Goal: Task Accomplishment & Management: Complete application form

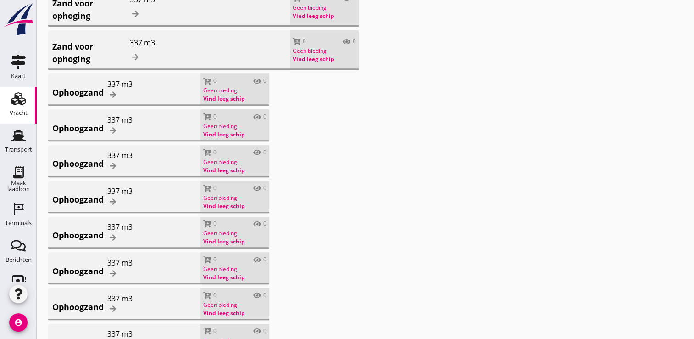
scroll to position [571, 0]
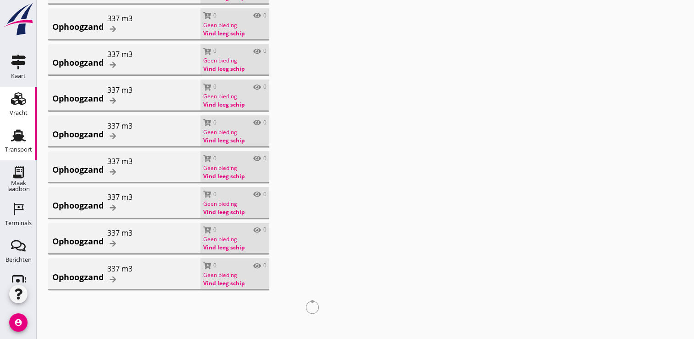
click at [18, 139] on use at bounding box center [18, 136] width 15 height 12
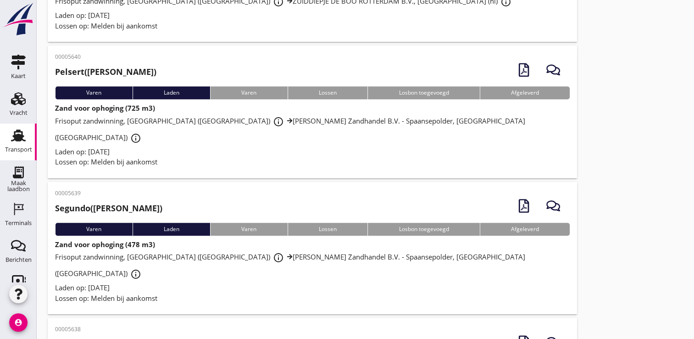
scroll to position [733, 0]
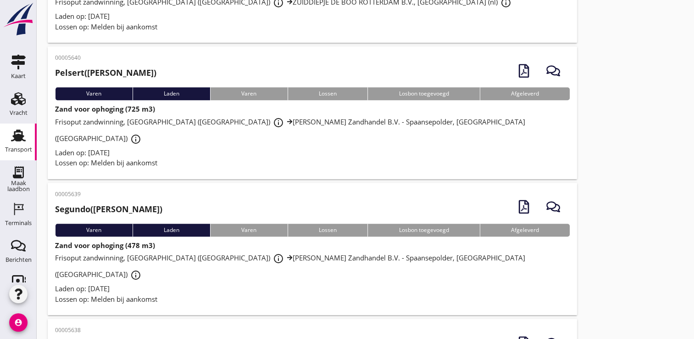
click at [562, 194] on div "button" at bounding box center [554, 207] width 26 height 26
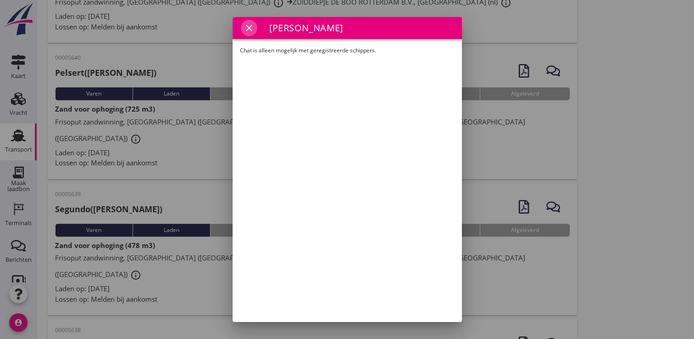
click at [248, 28] on icon "close" at bounding box center [249, 27] width 11 height 11
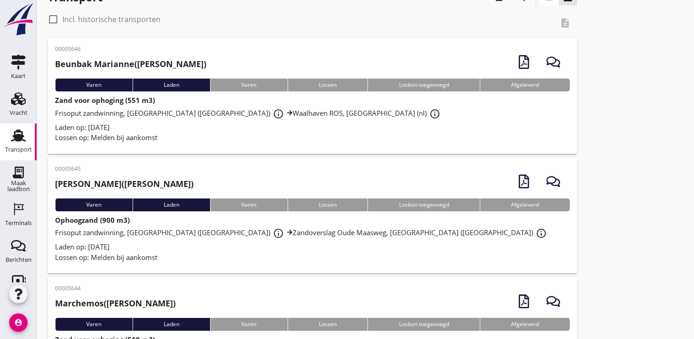
scroll to position [20, 0]
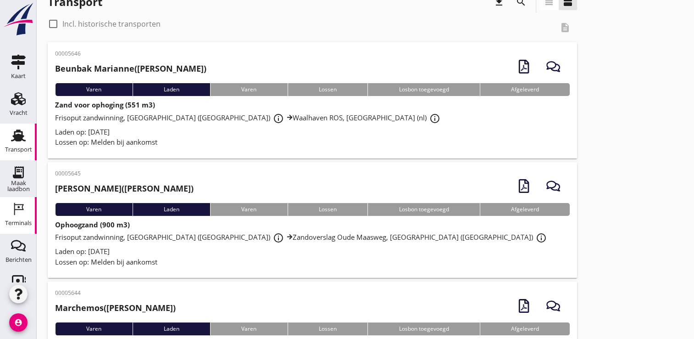
click at [16, 215] on icon "Terminals" at bounding box center [18, 208] width 15 height 15
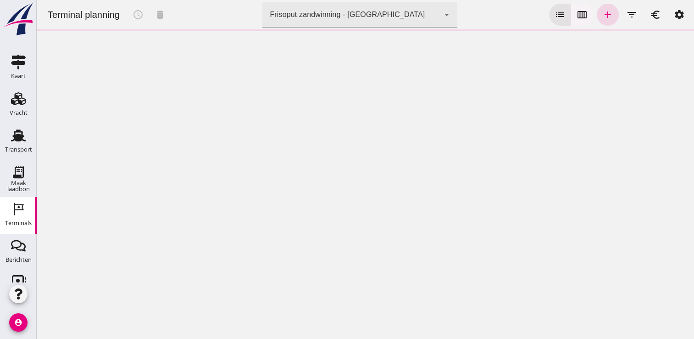
click at [577, 19] on icon "calendar_view_week" at bounding box center [582, 14] width 11 height 11
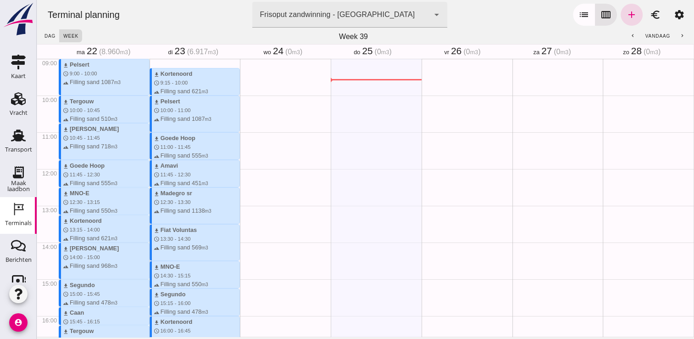
scroll to position [247, 0]
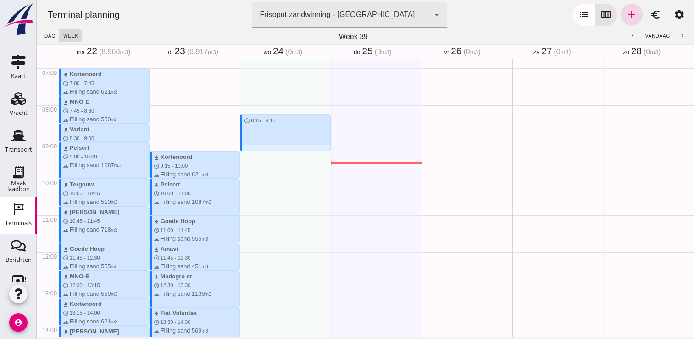
drag, startPoint x: 243, startPoint y: 111, endPoint x: 248, endPoint y: 148, distance: 37.5
click at [248, 148] on div "schedule 8:15 - 9:15" at bounding box center [285, 251] width 91 height 881
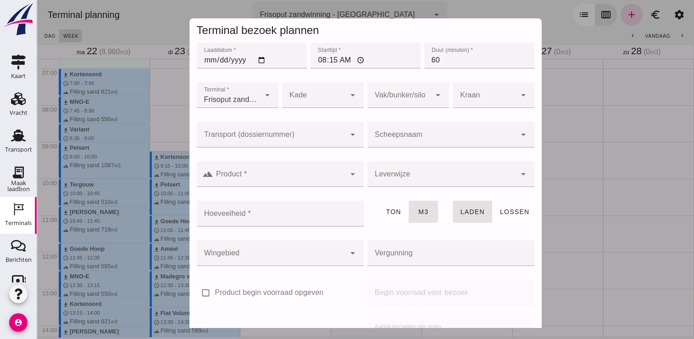
click at [457, 123] on div at bounding box center [442, 135] width 149 height 26
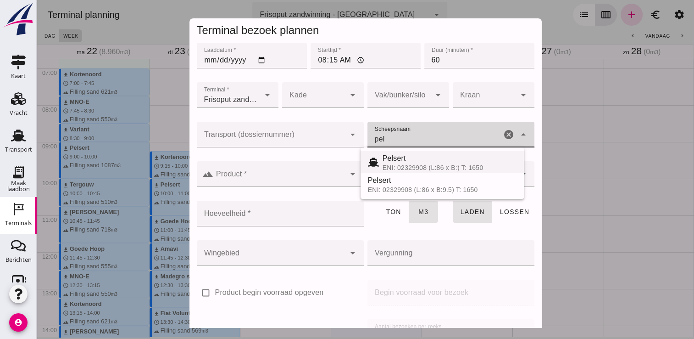
click at [394, 159] on span "Pelsert" at bounding box center [394, 158] width 23 height 8
type input "Pelsert"
type input "1087"
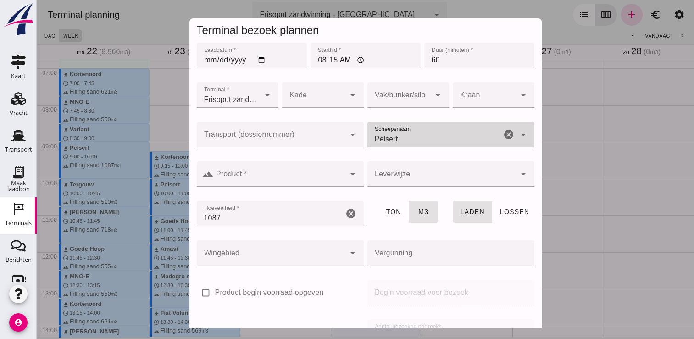
type input "Pelsert"
click at [323, 173] on input "Product *" at bounding box center [279, 178] width 132 height 11
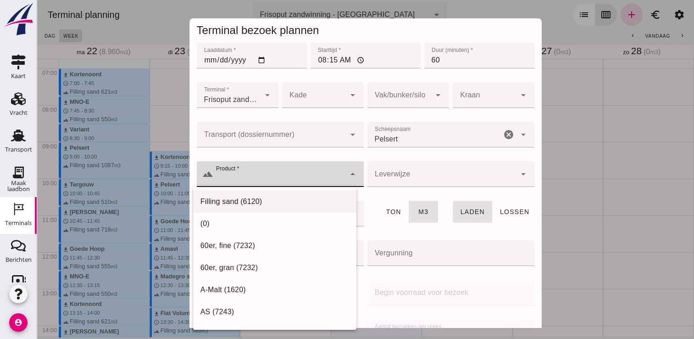
click at [299, 201] on div "Filling sand (6120)" at bounding box center [275, 201] width 149 height 11
type input "Filling sand (6120)"
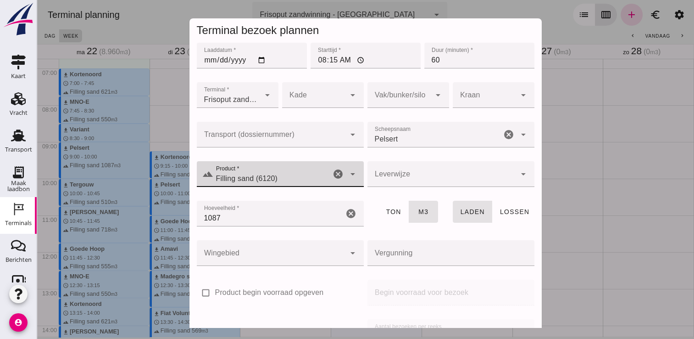
scroll to position [105, 0]
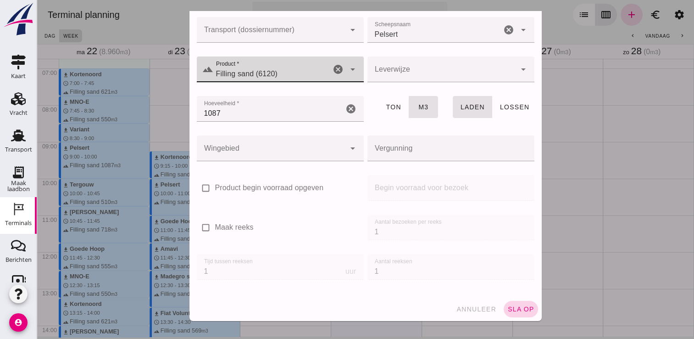
click at [508, 312] on button "sla op" at bounding box center [521, 309] width 34 height 17
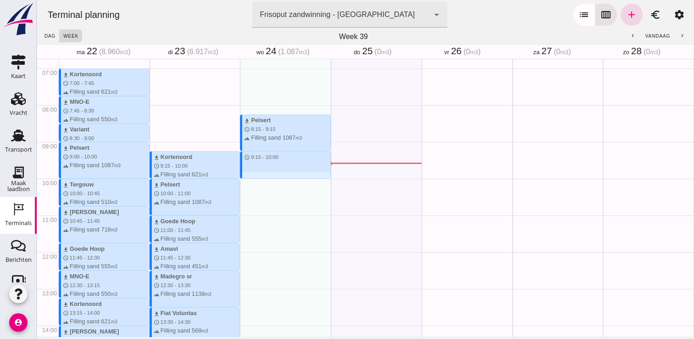
drag, startPoint x: 294, startPoint y: 153, endPoint x: 294, endPoint y: 178, distance: 24.3
click at [294, 178] on div "download Pelsert schedule 8:15 - 9:15 terrain Filling sand 1087 m3 schedule 9:1…" at bounding box center [285, 251] width 91 height 881
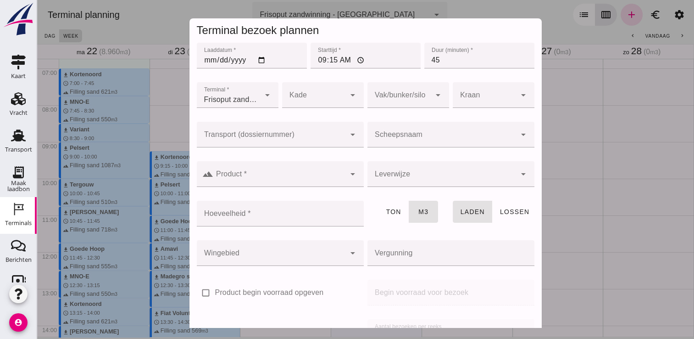
click at [414, 136] on input "Scheepsnaam" at bounding box center [442, 139] width 149 height 11
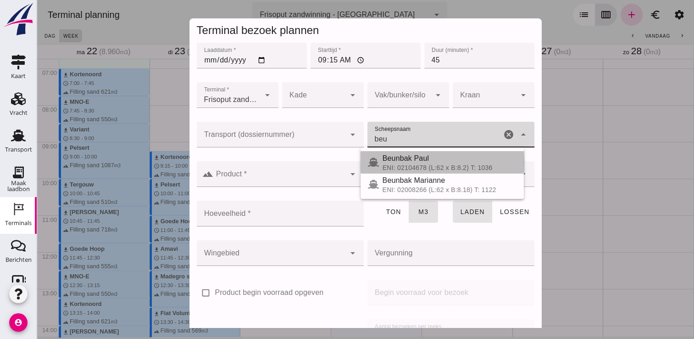
click at [403, 162] on span "Beunbak Paul" at bounding box center [406, 158] width 46 height 8
type input "Beunbak Paul"
type input "576"
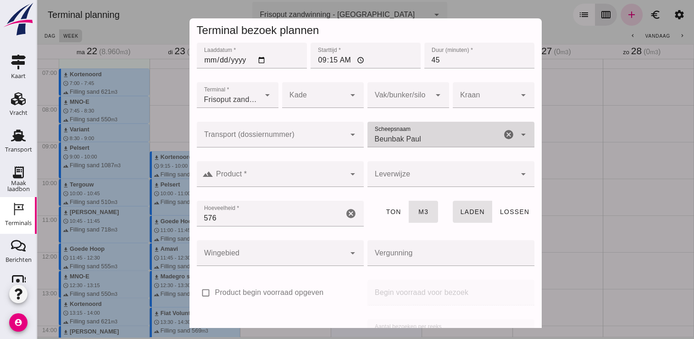
type input "Beunbak Paul"
click at [318, 173] on input "Product *" at bounding box center [279, 178] width 132 height 11
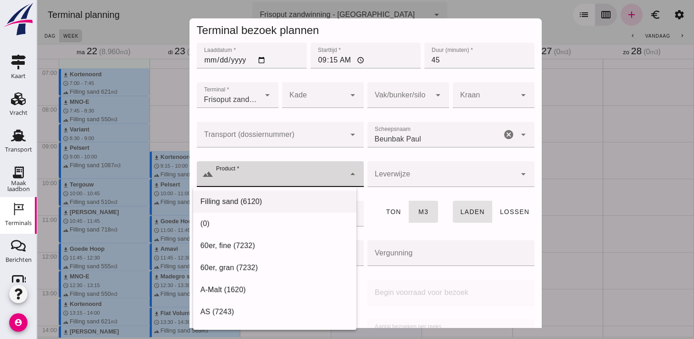
click at [279, 197] on div "Filling sand (6120)" at bounding box center [275, 201] width 149 height 11
type input "Filling sand (6120)"
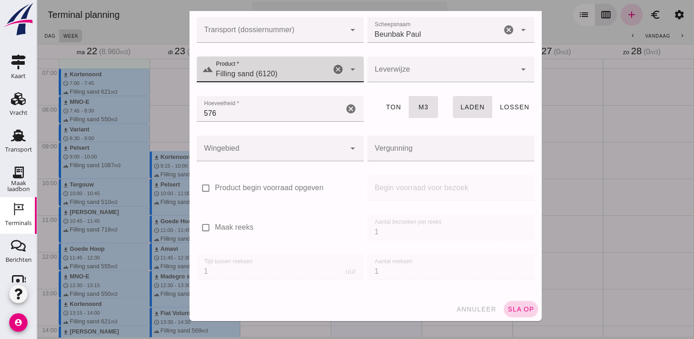
click at [519, 306] on span "sla op" at bounding box center [521, 308] width 27 height 7
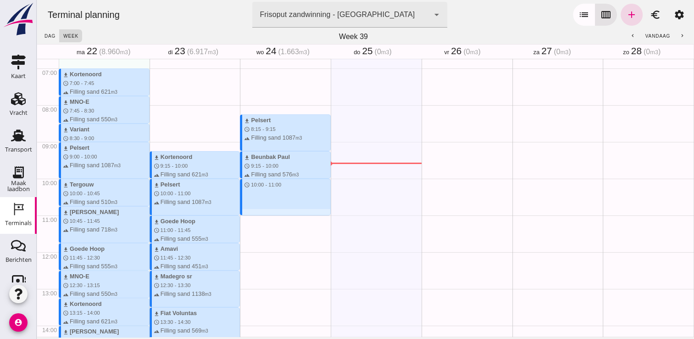
drag, startPoint x: 269, startPoint y: 180, endPoint x: 270, endPoint y: 214, distance: 33.5
click at [270, 214] on div "download Pelsert schedule 8:15 - 9:15 terrain Filling sand 1087 m3 download Beu…" at bounding box center [285, 251] width 91 height 881
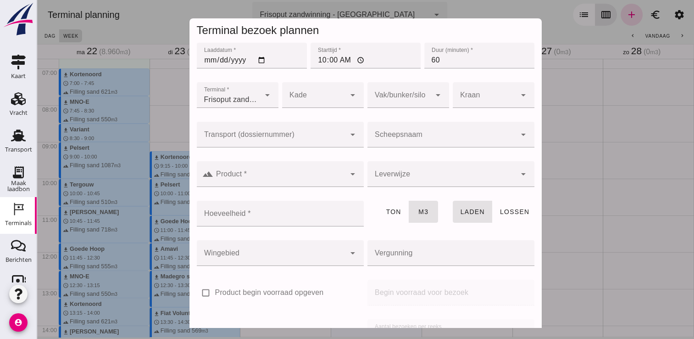
click at [435, 126] on div at bounding box center [442, 135] width 149 height 26
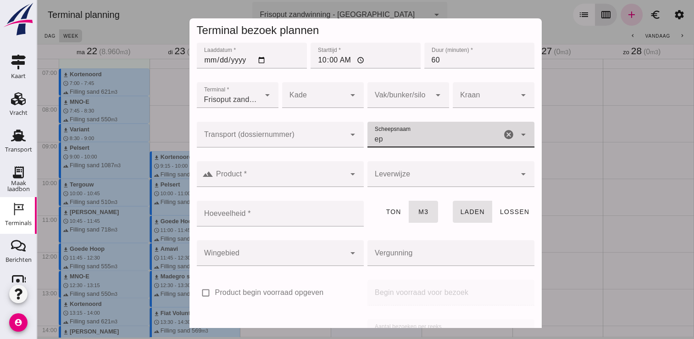
type input "e"
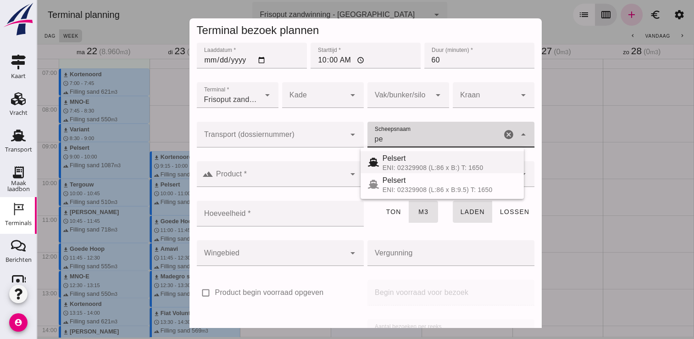
click at [436, 165] on div "ENI: 02329908 (L:86 x B:) T: 1650" at bounding box center [450, 167] width 134 height 7
type input "Pelsert"
type input "1087"
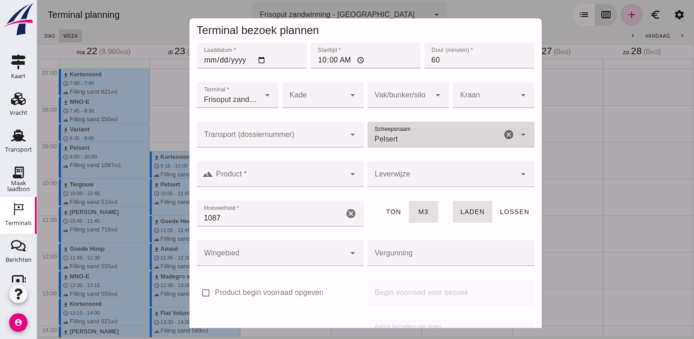
type input "Pelsert"
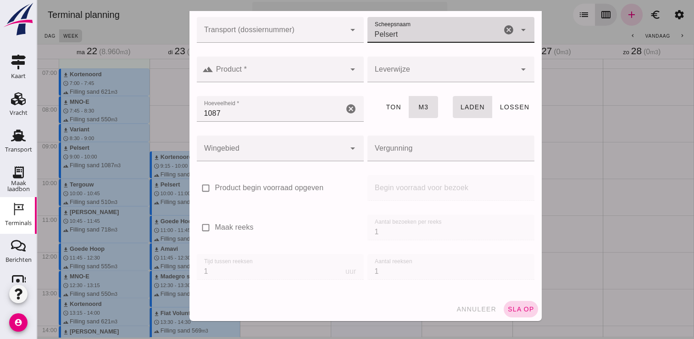
click at [508, 306] on span "sla op" at bounding box center [521, 308] width 27 height 7
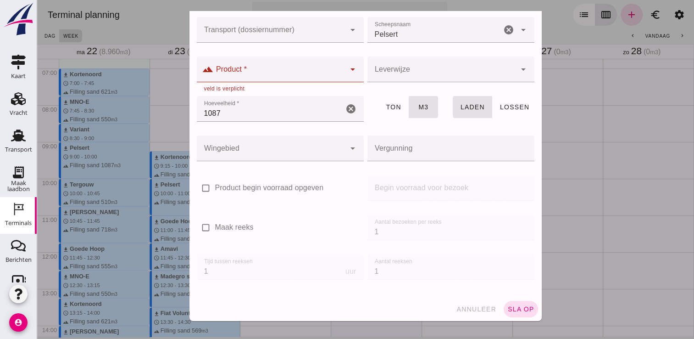
click at [283, 68] on input "Product *" at bounding box center [279, 73] width 132 height 11
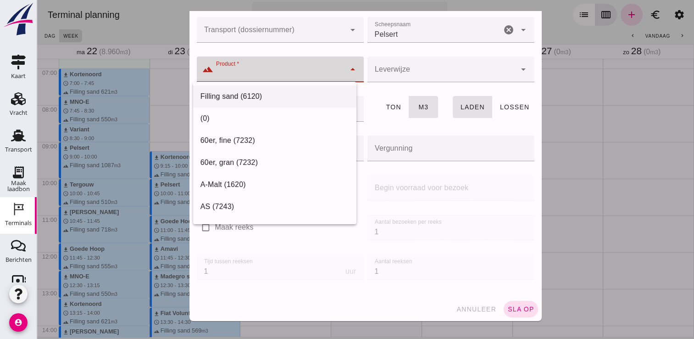
click at [257, 95] on div "Filling sand (6120)" at bounding box center [275, 96] width 149 height 11
type input "Filling sand (6120)"
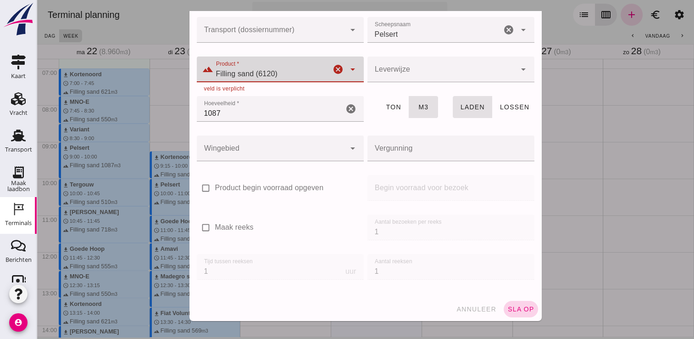
click at [508, 307] on span "sla op" at bounding box center [521, 308] width 27 height 7
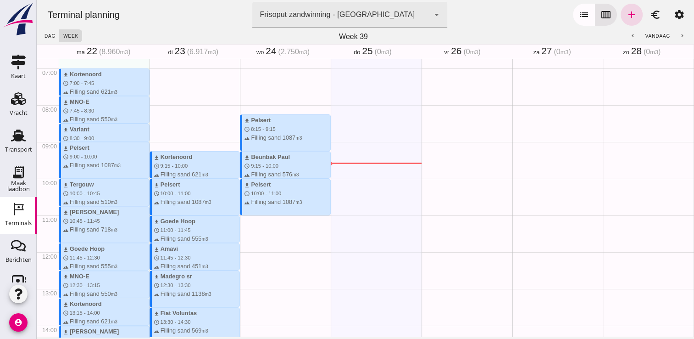
scroll to position [249, 0]
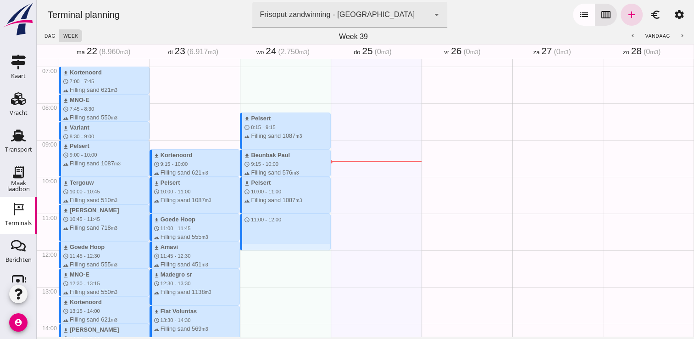
drag, startPoint x: 256, startPoint y: 214, endPoint x: 261, endPoint y: 246, distance: 32.5
click at [261, 246] on div "download Pelsert schedule 8:15 - 9:15 terrain Filling sand 1087 m3 download Beu…" at bounding box center [285, 250] width 91 height 881
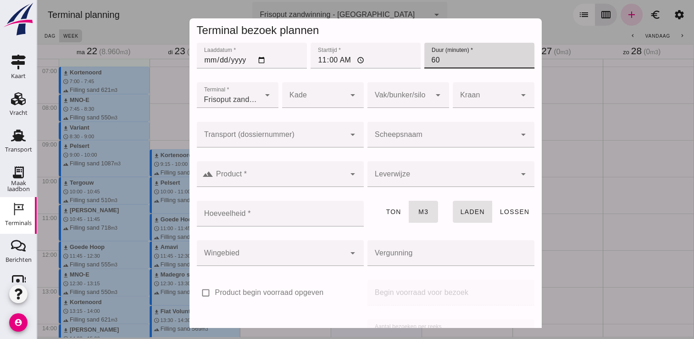
drag, startPoint x: 466, startPoint y: 61, endPoint x: 404, endPoint y: 67, distance: 62.7
click at [423, 67] on div "Duur (minuten) * Duur (minuten) * 60" at bounding box center [480, 60] width 114 height 39
type input "45"
click at [398, 134] on input "Scheepsnaam" at bounding box center [442, 139] width 149 height 11
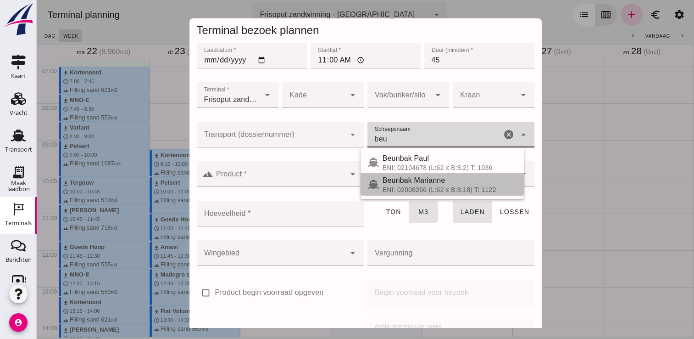
click at [418, 186] on div "ENI: 02008266 (L:62 x B:8.18) T: 1122" at bounding box center [450, 189] width 134 height 7
type input "Beunbak Marianne"
type input "551"
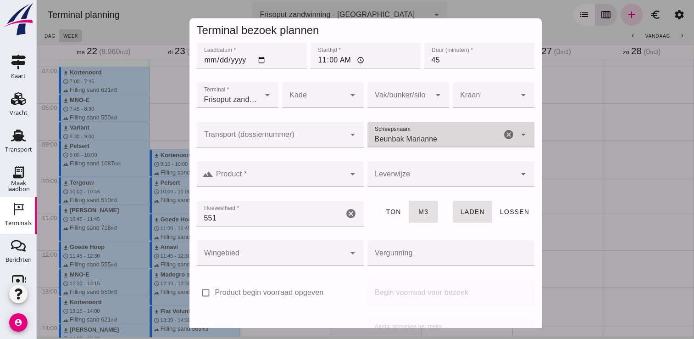
type input "Beunbak Marianne"
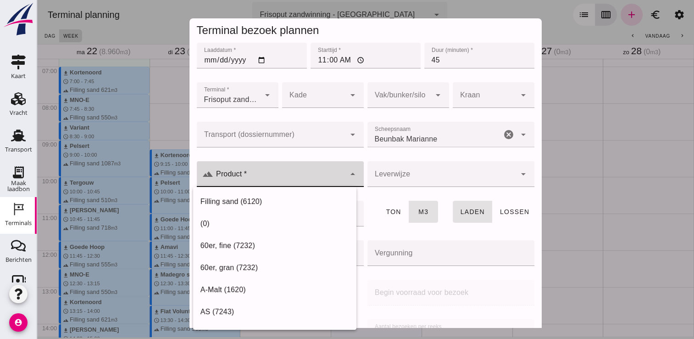
click at [318, 181] on input "Product *" at bounding box center [279, 178] width 132 height 11
click at [262, 204] on div "Filling sand (6120)" at bounding box center [275, 201] width 149 height 11
type input "Filling sand (6120)"
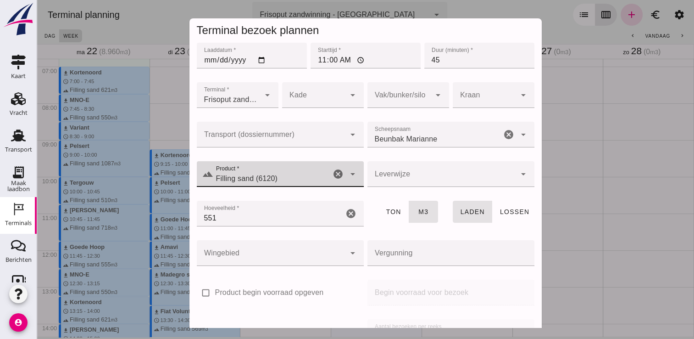
scroll to position [105, 0]
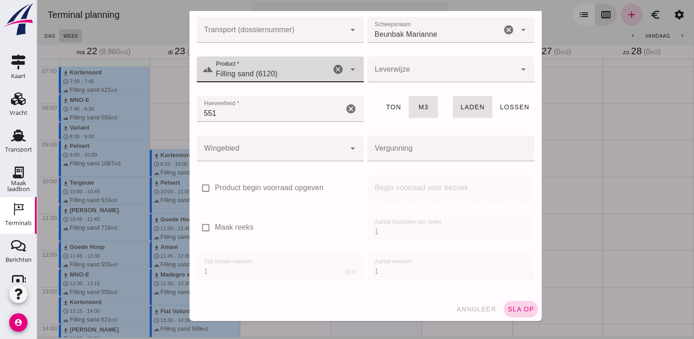
click at [512, 305] on span "sla op" at bounding box center [521, 308] width 27 height 7
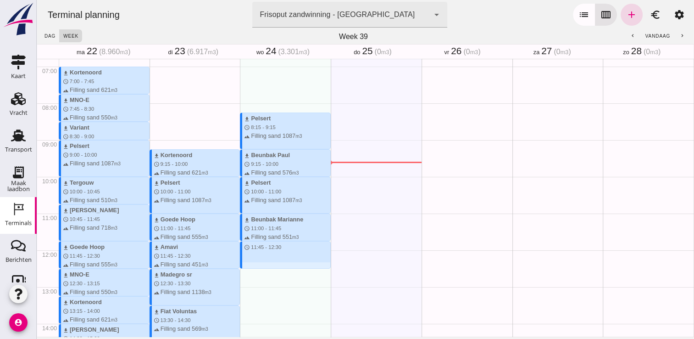
drag, startPoint x: 252, startPoint y: 241, endPoint x: 253, endPoint y: 268, distance: 27.1
click at [253, 268] on div "download Pelsert schedule 8:15 - 9:15 terrain Filling sand 1087 m3 download Beu…" at bounding box center [285, 250] width 91 height 881
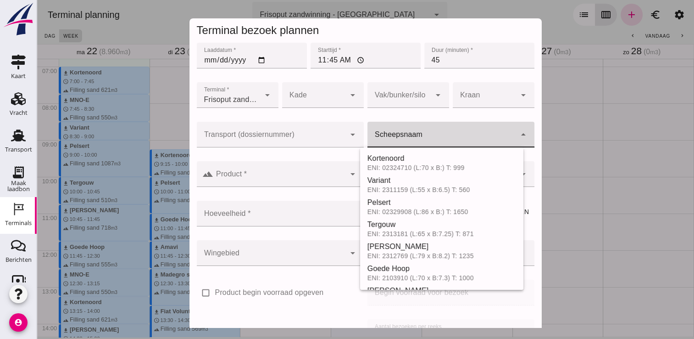
click at [387, 141] on input "Scheepsnaam" at bounding box center [442, 139] width 149 height 11
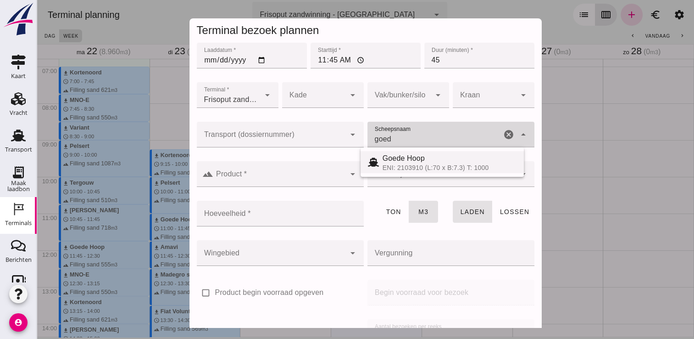
click at [391, 157] on span "Goede Hoop" at bounding box center [404, 158] width 42 height 8
type input "Goede Hoop"
type input "555"
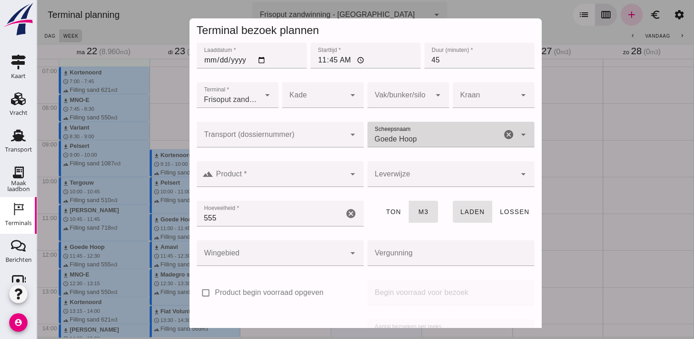
type input "Goede Hoop"
click at [318, 172] on div at bounding box center [279, 174] width 132 height 26
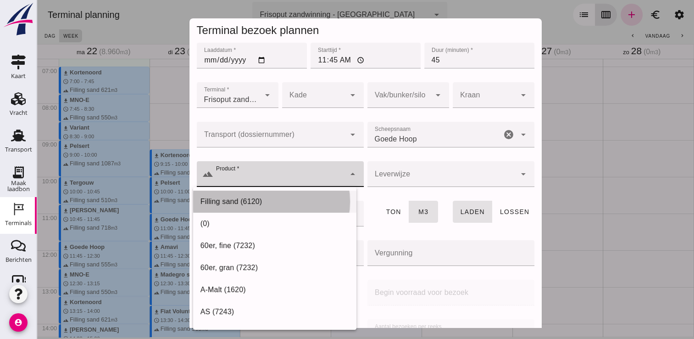
click at [272, 208] on div "Filling sand (6120)" at bounding box center [274, 201] width 163 height 22
type input "Filling sand (6120)"
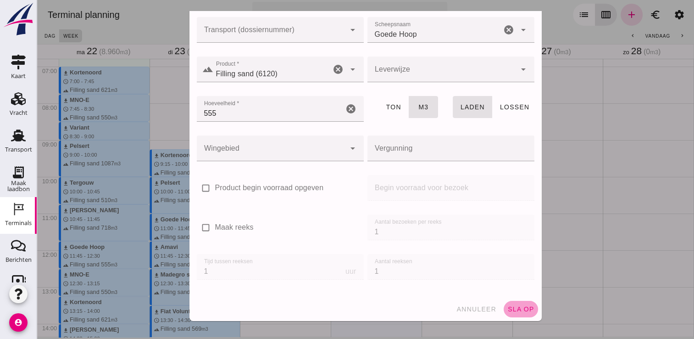
click at [516, 307] on span "sla op" at bounding box center [521, 308] width 27 height 7
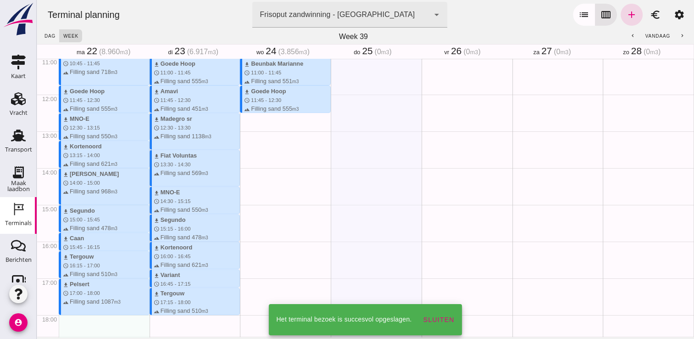
scroll to position [411, 0]
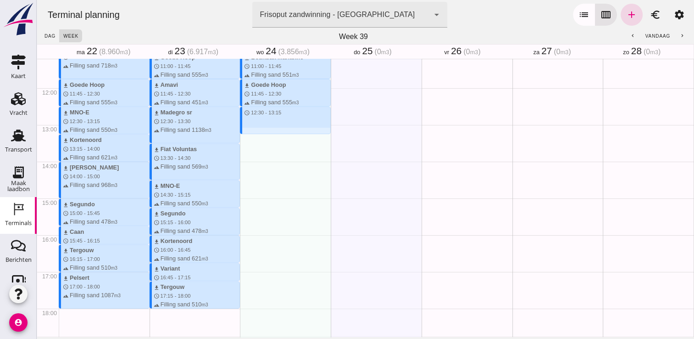
drag, startPoint x: 257, startPoint y: 109, endPoint x: 259, endPoint y: 137, distance: 27.6
click at [259, 137] on div "download Pelsert schedule 8:15 - 9:15 terrain Filling sand 1087 m3 download Beu…" at bounding box center [285, 88] width 91 height 881
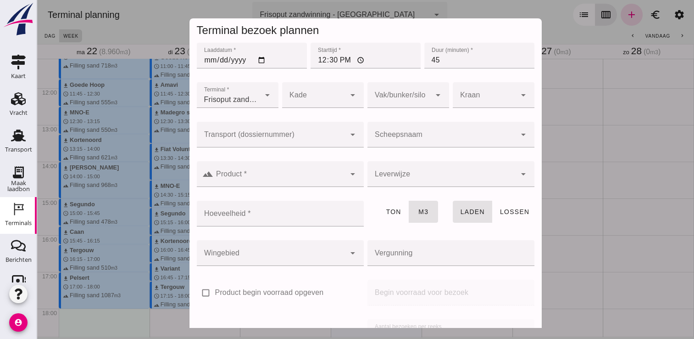
click at [378, 137] on input "Scheepsnaam" at bounding box center [442, 139] width 149 height 11
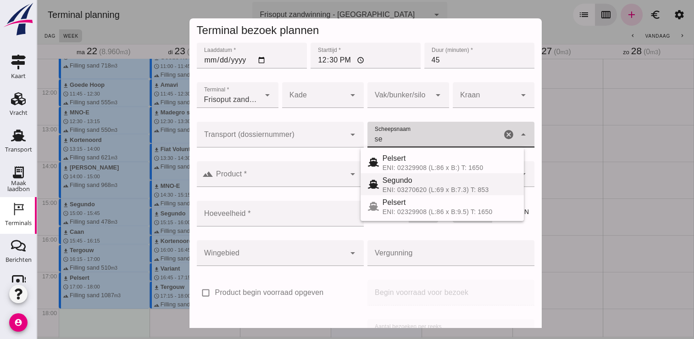
click at [405, 182] on span "Segundo" at bounding box center [398, 180] width 30 height 8
type input "Segundo"
type input "478"
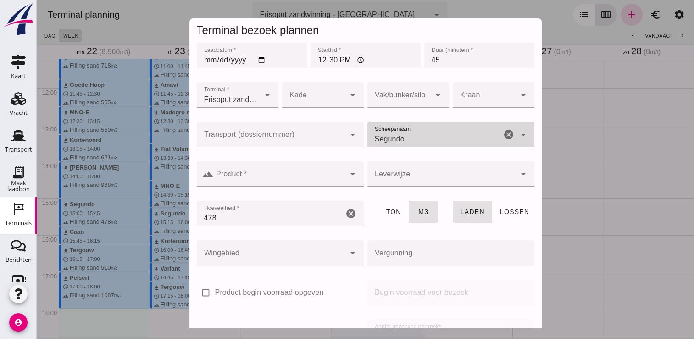
type input "Segundo"
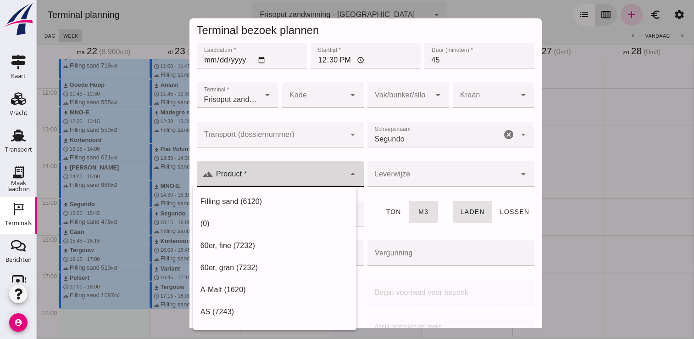
click at [325, 170] on div at bounding box center [279, 174] width 132 height 26
click at [267, 200] on div "Filling sand (6120)" at bounding box center [275, 201] width 149 height 11
type input "Filling sand (6120)"
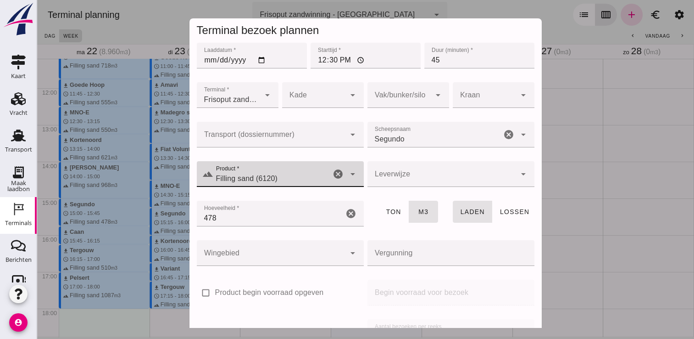
scroll to position [105, 0]
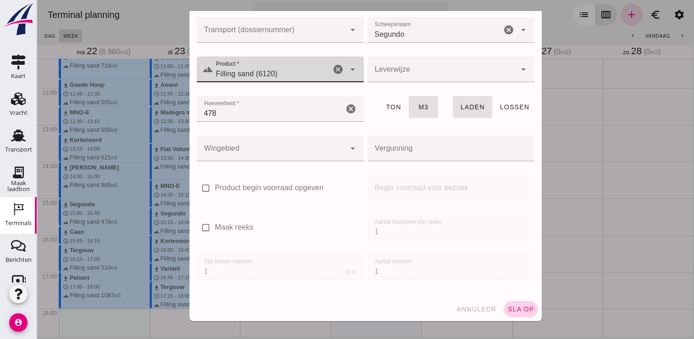
click at [514, 309] on span "sla op" at bounding box center [521, 308] width 27 height 7
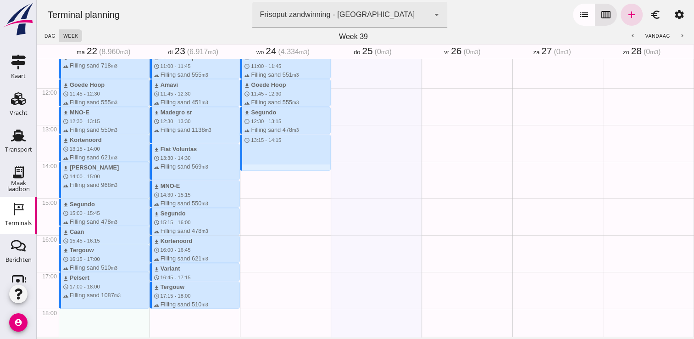
drag, startPoint x: 266, startPoint y: 137, endPoint x: 269, endPoint y: 168, distance: 31.4
click at [269, 168] on div "download Pelsert schedule 8:15 - 9:15 terrain Filling sand 1087 m3 download Beu…" at bounding box center [285, 88] width 91 height 881
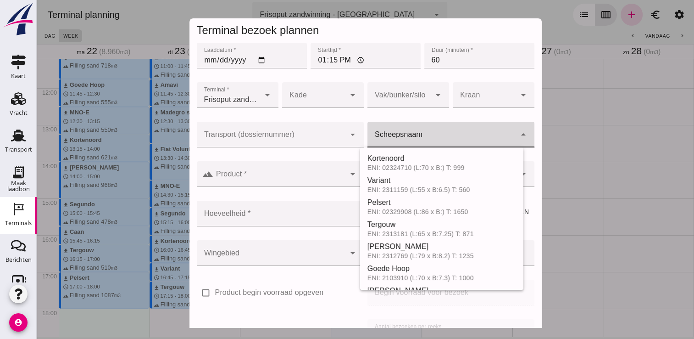
click at [403, 136] on input "Scheepsnaam" at bounding box center [442, 139] width 149 height 11
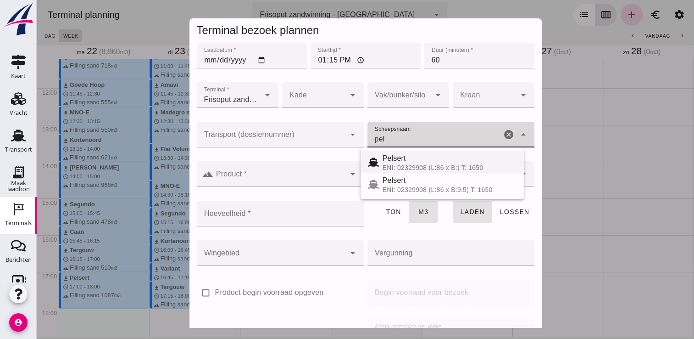
click at [394, 160] on span "Pelsert" at bounding box center [394, 158] width 23 height 8
type input "Pelsert"
type input "1087"
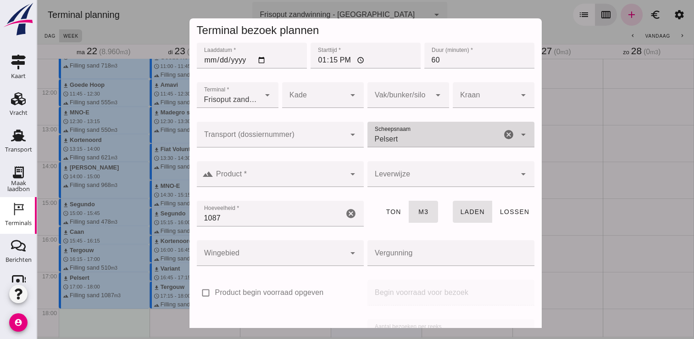
type input "Pelsert"
click at [308, 178] on input "Product *" at bounding box center [279, 178] width 132 height 11
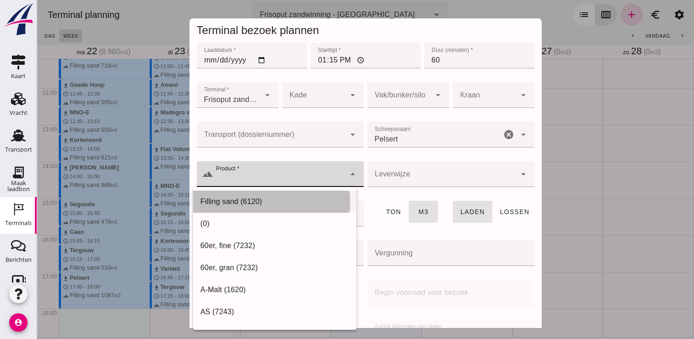
click at [263, 206] on div "Filling sand (6120)" at bounding box center [275, 201] width 149 height 11
type input "Filling sand (6120)"
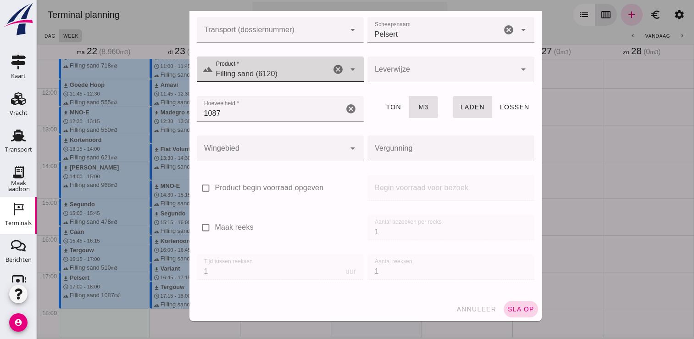
click at [508, 310] on span "sla op" at bounding box center [521, 308] width 27 height 7
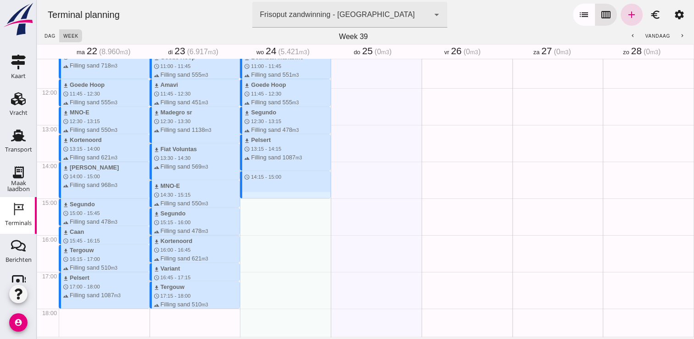
drag, startPoint x: 257, startPoint y: 173, endPoint x: 259, endPoint y: 196, distance: 24.0
click at [259, 196] on div "download Pelsert schedule 8:15 - 9:15 terrain Filling sand 1087 m3 download Beu…" at bounding box center [285, 88] width 91 height 881
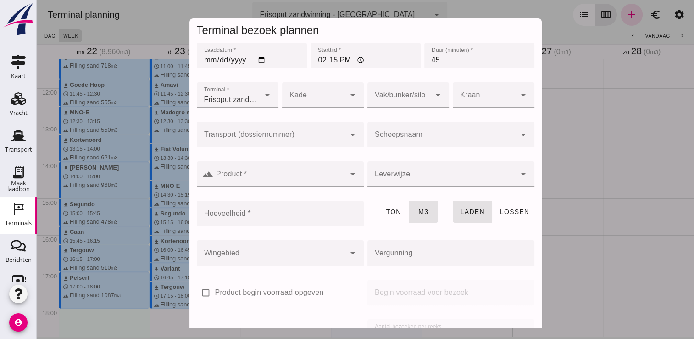
click at [418, 131] on div at bounding box center [442, 135] width 149 height 26
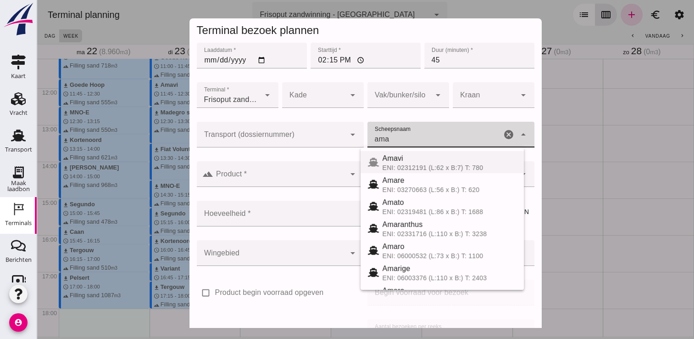
click at [378, 161] on icon at bounding box center [373, 161] width 11 height 11
type input "Amavi"
type input "451"
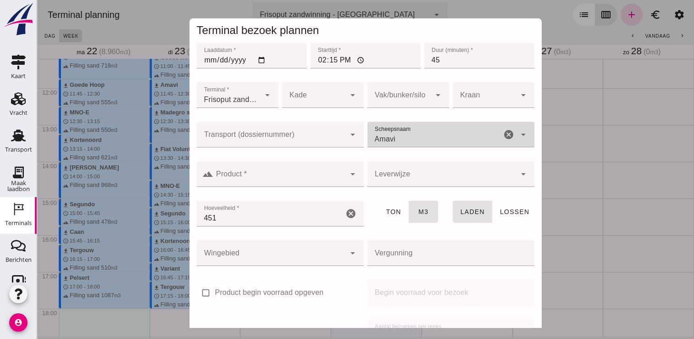
type input "Amavi"
click at [317, 166] on div at bounding box center [279, 174] width 132 height 26
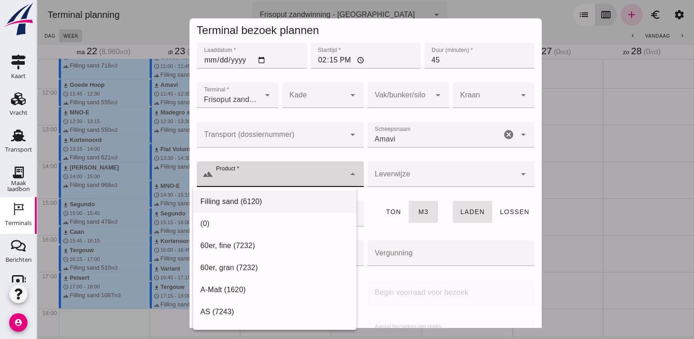
click at [224, 207] on div "Filling sand (6120)" at bounding box center [275, 201] width 149 height 11
type input "Filling sand (6120)"
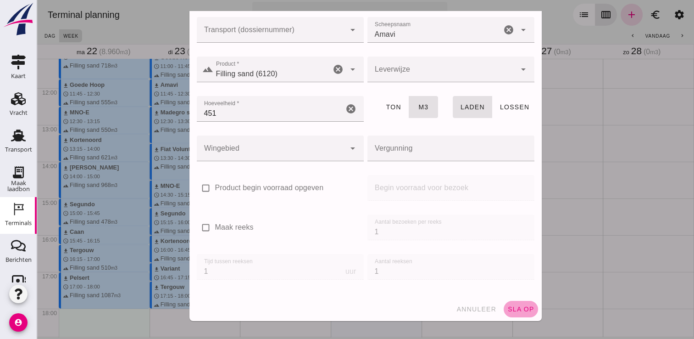
click at [508, 307] on span "sla op" at bounding box center [521, 308] width 27 height 7
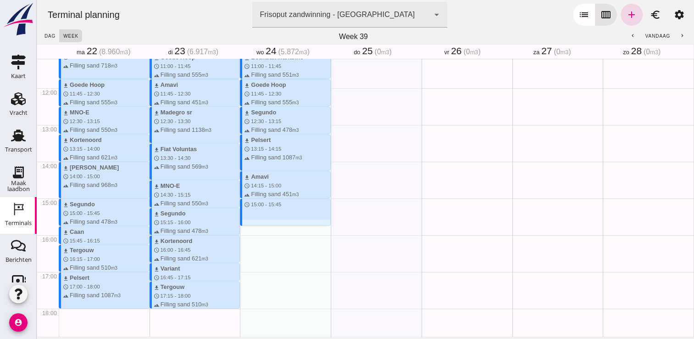
drag, startPoint x: 259, startPoint y: 201, endPoint x: 265, endPoint y: 223, distance: 23.3
click at [265, 223] on div "download Pelsert schedule 8:15 - 9:15 terrain Filling sand 1087 m3 download Beu…" at bounding box center [285, 88] width 91 height 881
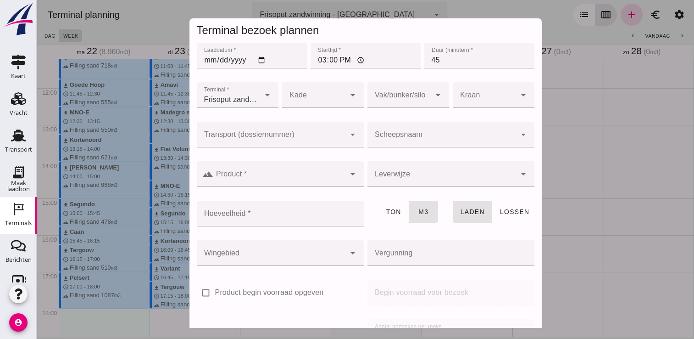
click at [423, 131] on div at bounding box center [442, 135] width 149 height 26
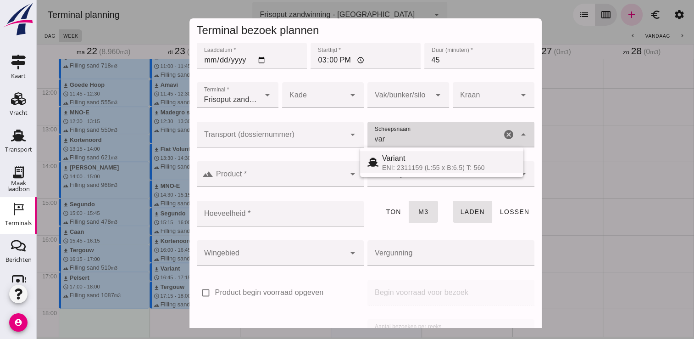
click at [388, 162] on span "Variant" at bounding box center [393, 158] width 23 height 8
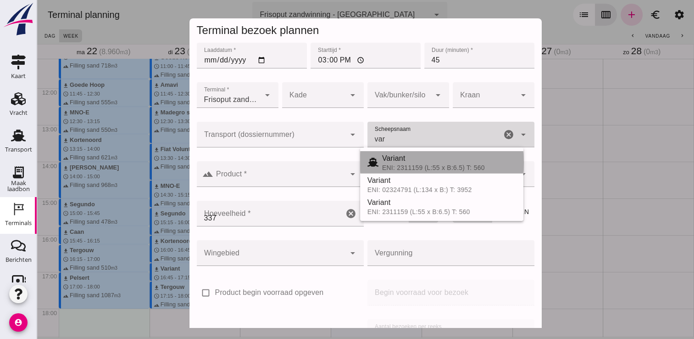
type input "Variant"
type input "337"
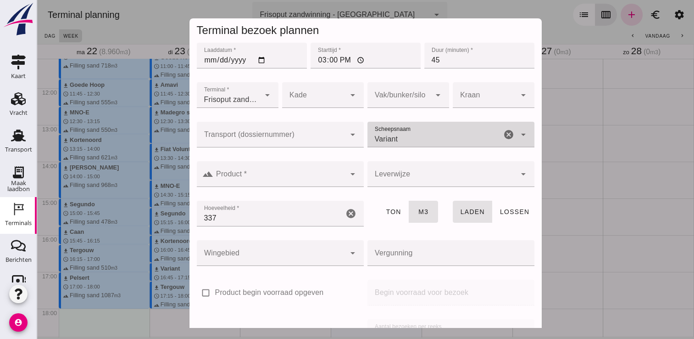
type input "Variant"
click at [326, 168] on div at bounding box center [279, 174] width 132 height 26
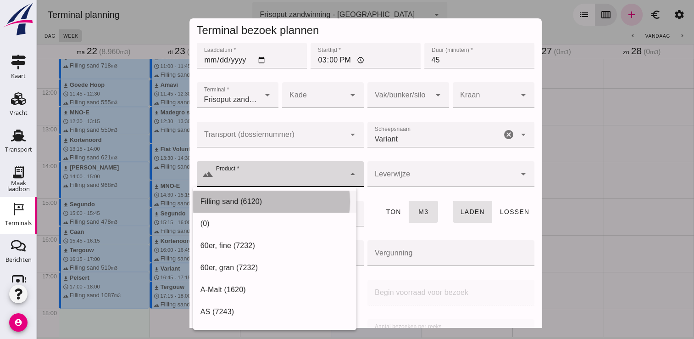
click at [299, 194] on div "Filling sand (6120)" at bounding box center [274, 201] width 163 height 22
type input "Filling sand (6120)"
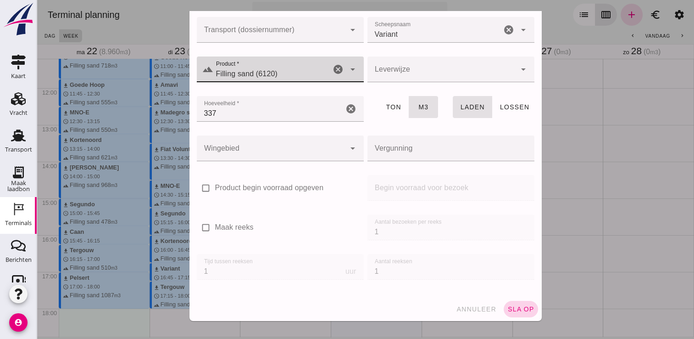
click at [508, 307] on span "sla op" at bounding box center [521, 308] width 27 height 7
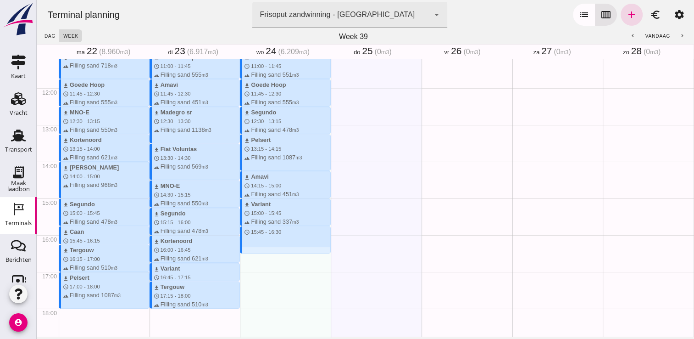
drag, startPoint x: 257, startPoint y: 228, endPoint x: 255, endPoint y: 251, distance: 23.5
click at [255, 251] on div "download Pelsert schedule 8:15 - 9:15 terrain Filling sand 1087 m3 download Beu…" at bounding box center [285, 88] width 91 height 881
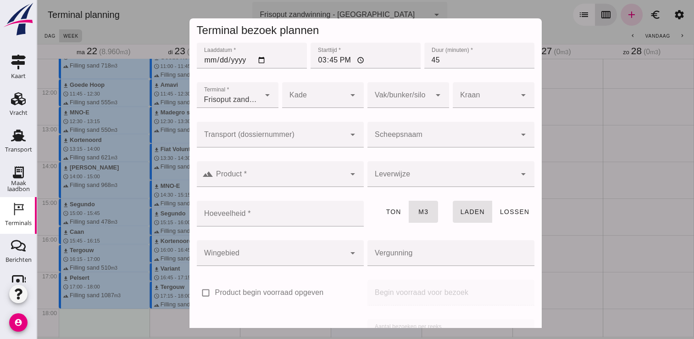
click at [396, 141] on input "Scheepsnaam" at bounding box center [442, 139] width 149 height 11
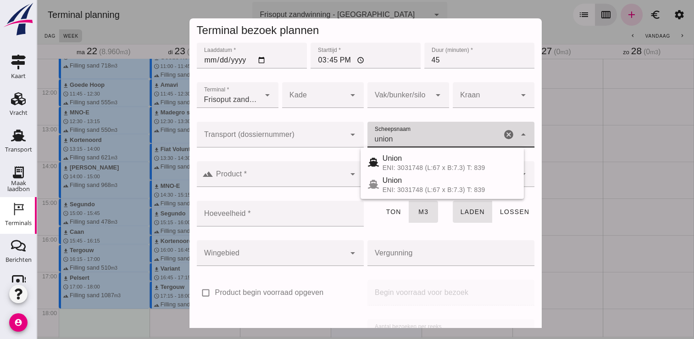
type input "union"
click at [285, 170] on div at bounding box center [279, 174] width 132 height 26
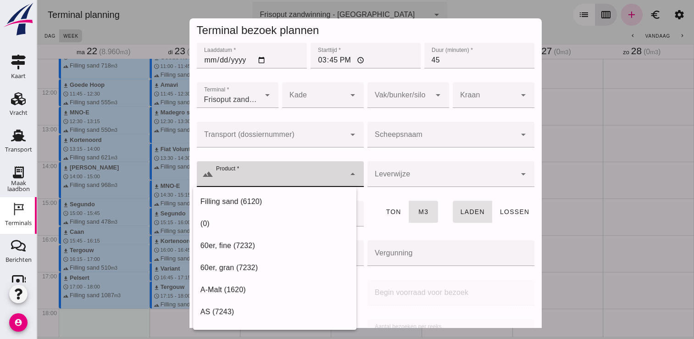
click at [417, 140] on input "Scheepsnaam" at bounding box center [442, 139] width 149 height 11
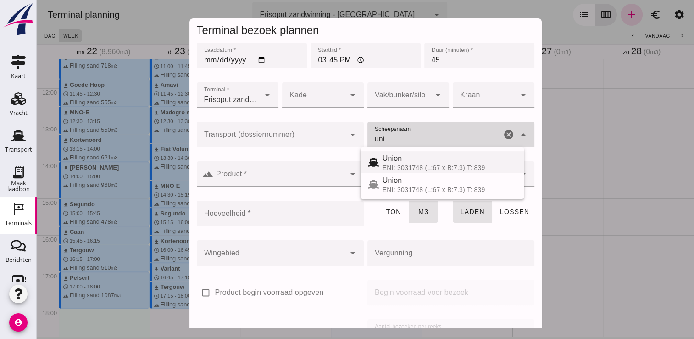
click at [396, 164] on div "ENI: 3031748 (L:67 x B:7.3) T: 839" at bounding box center [450, 167] width 134 height 7
type input "Union"
type input "480"
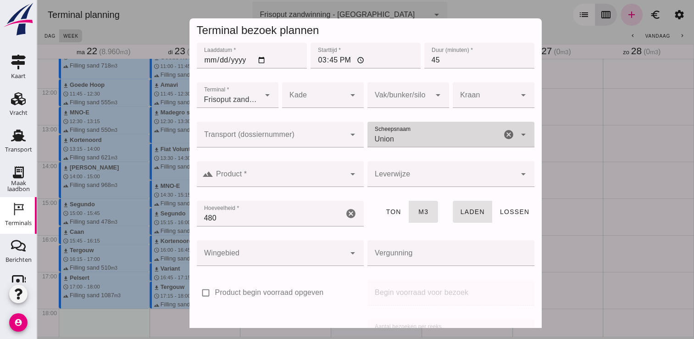
type input "Union"
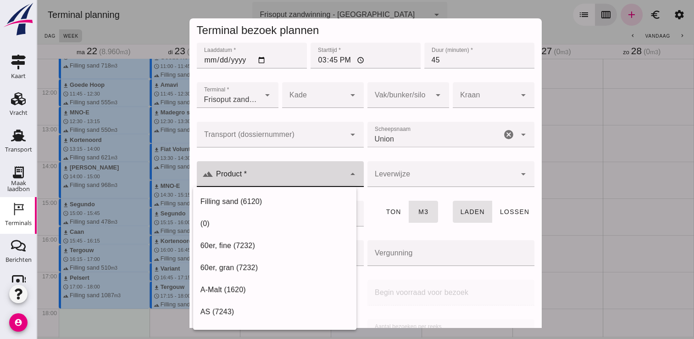
click at [318, 178] on input "Product *" at bounding box center [279, 178] width 132 height 11
click at [259, 203] on div "Filling sand (6120)" at bounding box center [275, 201] width 149 height 11
type input "Filling sand (6120)"
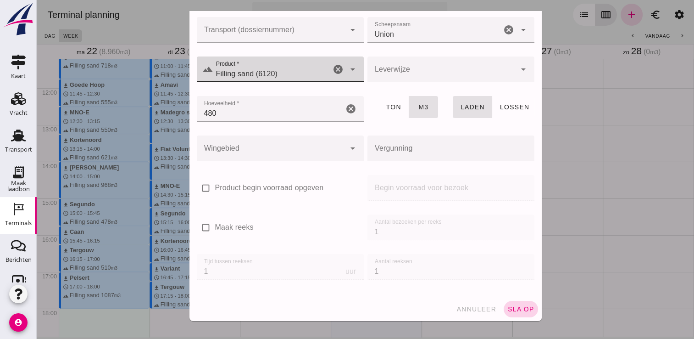
click at [508, 312] on span "sla op" at bounding box center [521, 308] width 27 height 7
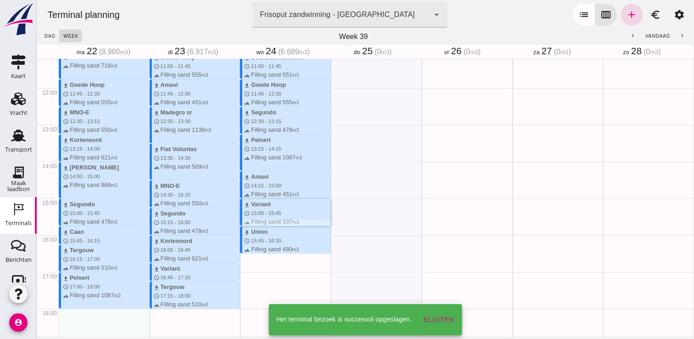
click at [292, 207] on div "download Variant schedule 15:00 - 15:45 terrain Filling sand 337 m3" at bounding box center [287, 213] width 86 height 27
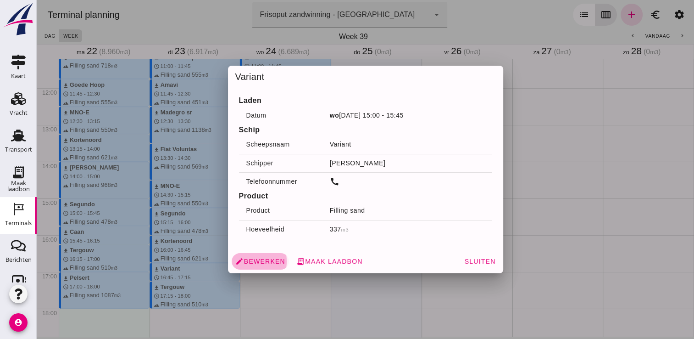
click at [244, 260] on span "edit Bewerken" at bounding box center [260, 261] width 50 height 8
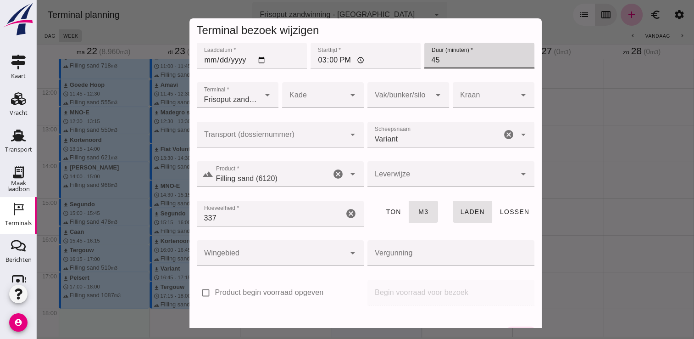
click at [456, 65] on input "45" at bounding box center [479, 56] width 110 height 26
type input "4"
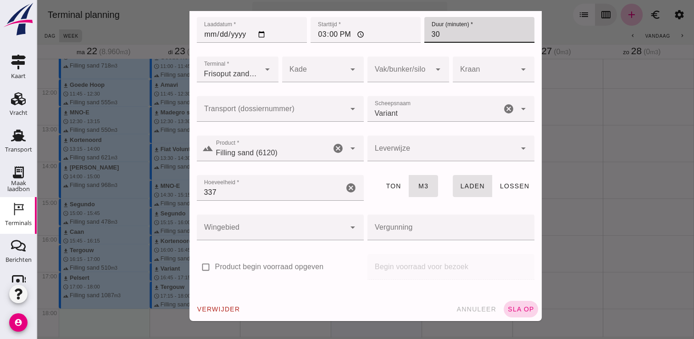
type input "30"
click at [509, 313] on button "sla op" at bounding box center [521, 309] width 34 height 17
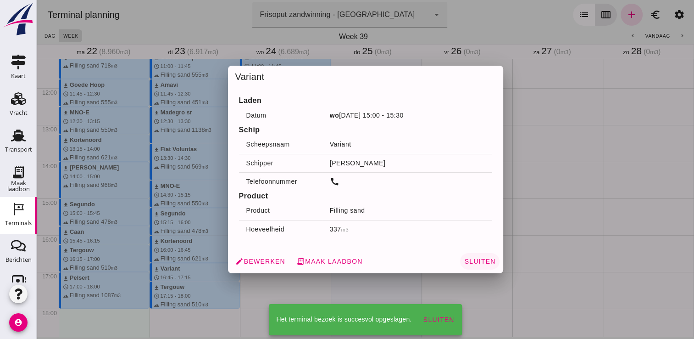
click at [483, 262] on span "Sluiten" at bounding box center [480, 260] width 32 height 7
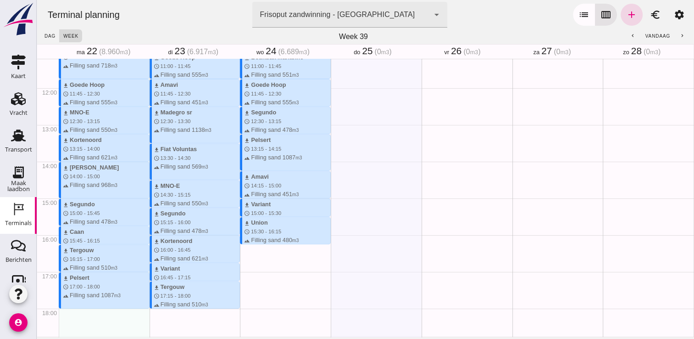
click at [294, 258] on div "download Pelsert schedule 8:15 - 9:15 terrain Filling sand 1087 m3 download Beu…" at bounding box center [285, 88] width 91 height 881
drag, startPoint x: 262, startPoint y: 244, endPoint x: 263, endPoint y: 270, distance: 26.2
click at [263, 270] on div "download Pelsert schedule 8:15 - 9:15 terrain Filling sand 1087 m3 download Beu…" at bounding box center [285, 88] width 91 height 881
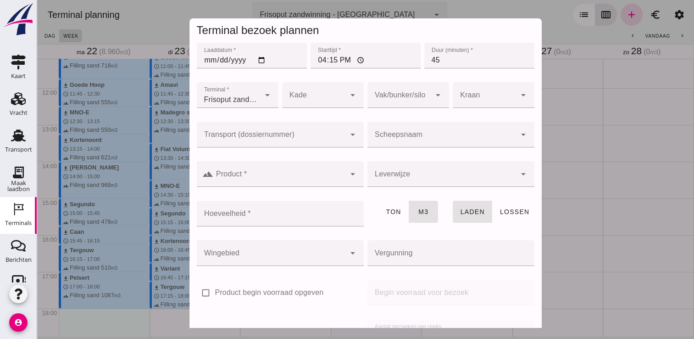
click at [416, 128] on div at bounding box center [442, 135] width 149 height 26
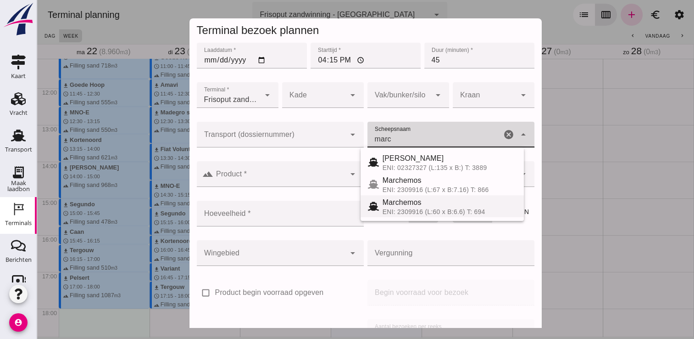
click at [425, 204] on div "Marchemos" at bounding box center [450, 202] width 134 height 11
type input "Marchemos"
type input "387"
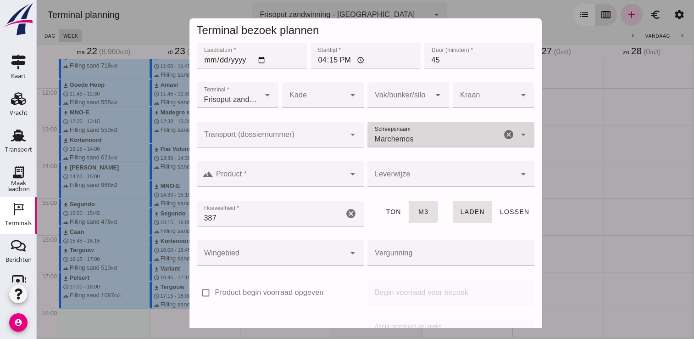
type input "Marchemos"
click at [329, 181] on input "Product *" at bounding box center [279, 178] width 132 height 11
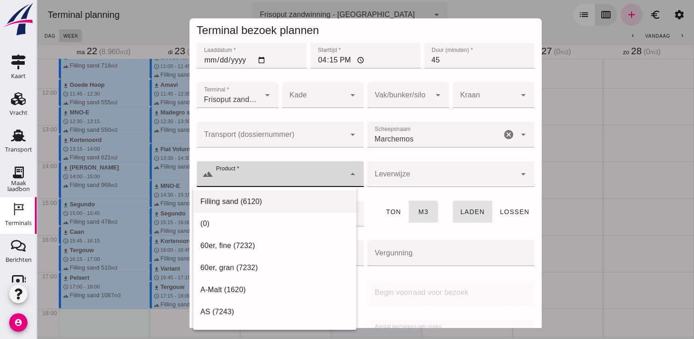
click at [301, 199] on div "Filling sand (6120)" at bounding box center [275, 201] width 149 height 11
type input "Filling sand (6120)"
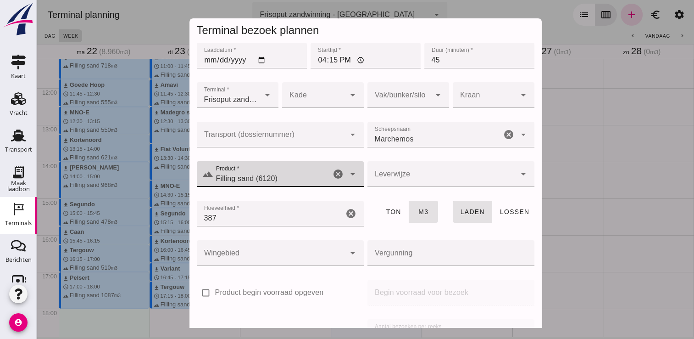
scroll to position [105, 0]
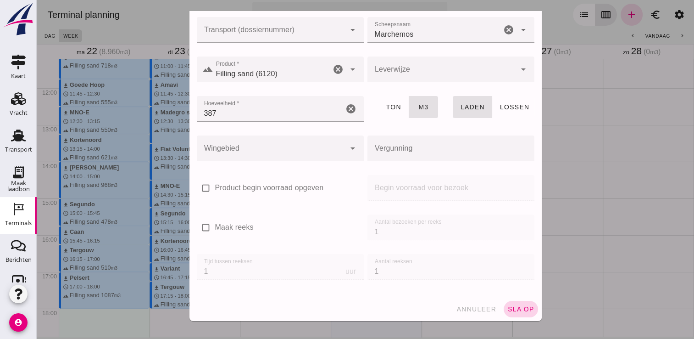
click at [510, 307] on span "sla op" at bounding box center [521, 308] width 27 height 7
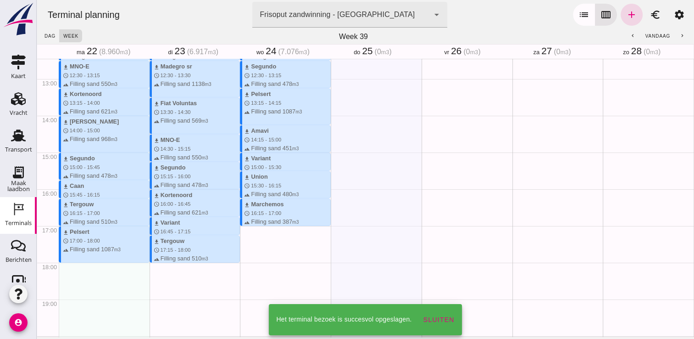
scroll to position [463, 0]
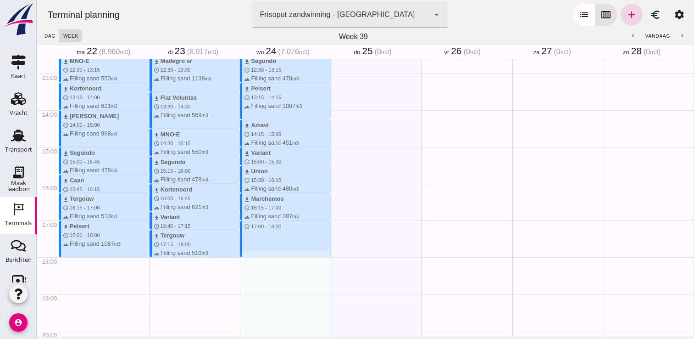
drag, startPoint x: 260, startPoint y: 223, endPoint x: 262, endPoint y: 254, distance: 31.3
click at [262, 254] on div "download Pelsert schedule 8:15 - 9:15 terrain Filling sand 1087 m3 download Beu…" at bounding box center [285, 36] width 91 height 881
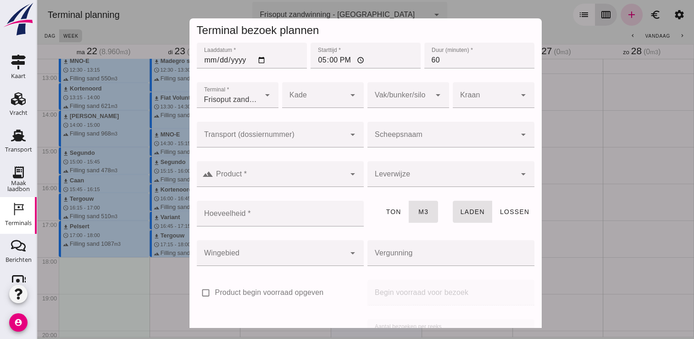
click at [460, 133] on div at bounding box center [442, 135] width 149 height 26
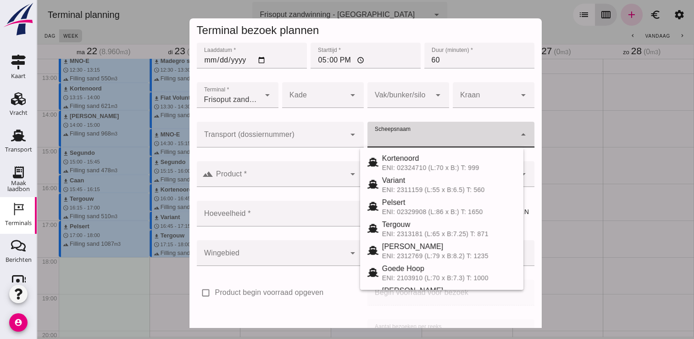
type input "["
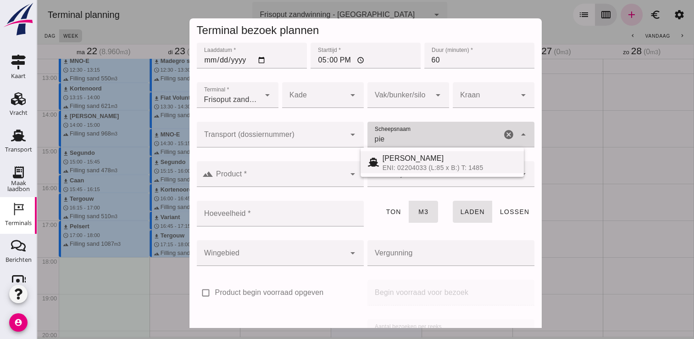
click at [411, 162] on div "[PERSON_NAME]" at bounding box center [450, 158] width 134 height 11
type input "[PERSON_NAME]"
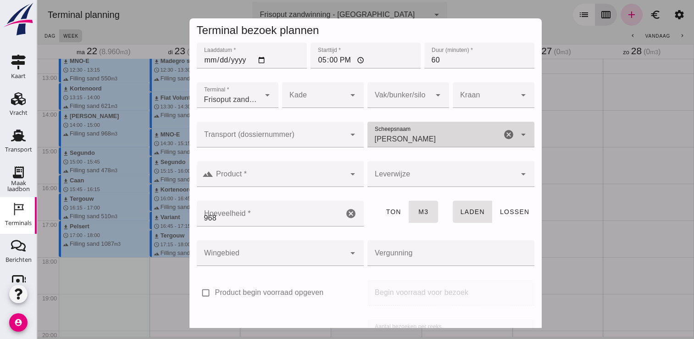
type input "968"
type input "[PERSON_NAME]"
click at [313, 181] on input "Product *" at bounding box center [279, 178] width 132 height 11
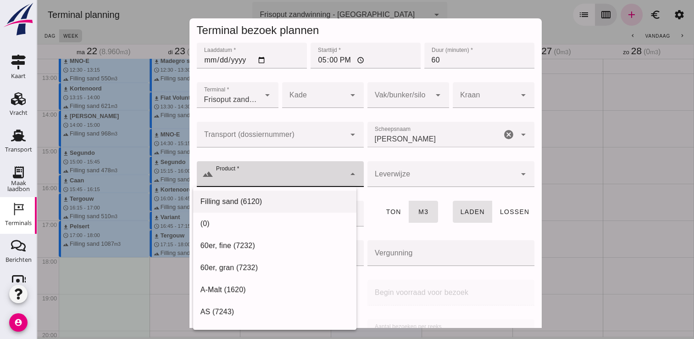
click at [270, 210] on div "Filling sand (6120)" at bounding box center [274, 201] width 163 height 22
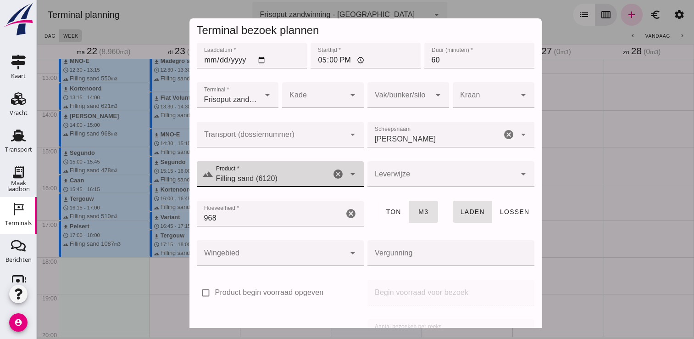
type input "Filling sand (6120)"
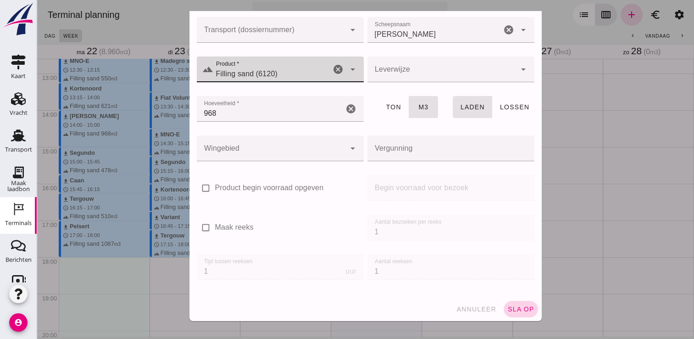
click at [512, 309] on span "sla op" at bounding box center [521, 308] width 27 height 7
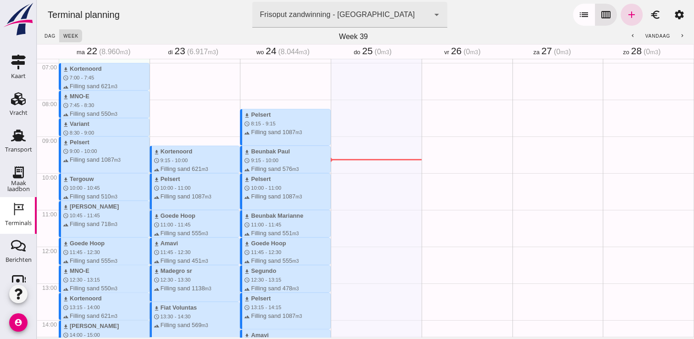
scroll to position [253, 0]
click at [18, 144] on div "Transport" at bounding box center [18, 149] width 27 height 13
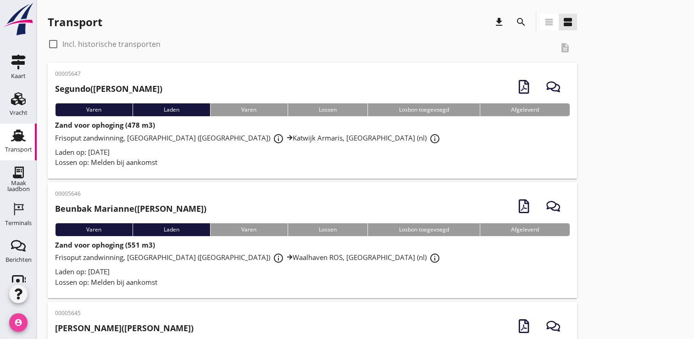
click at [18, 324] on icon "account_circle" at bounding box center [18, 322] width 18 height 18
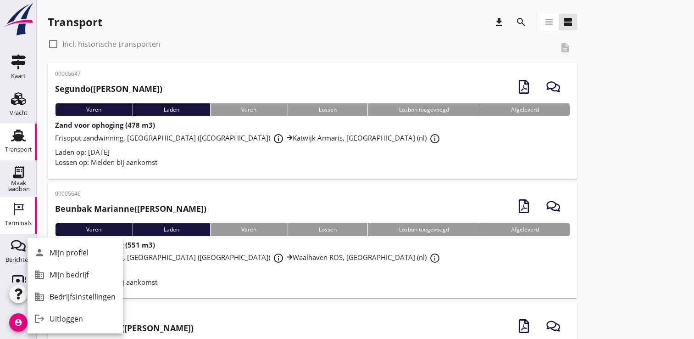
click at [11, 204] on icon "Terminals" at bounding box center [18, 208] width 15 height 15
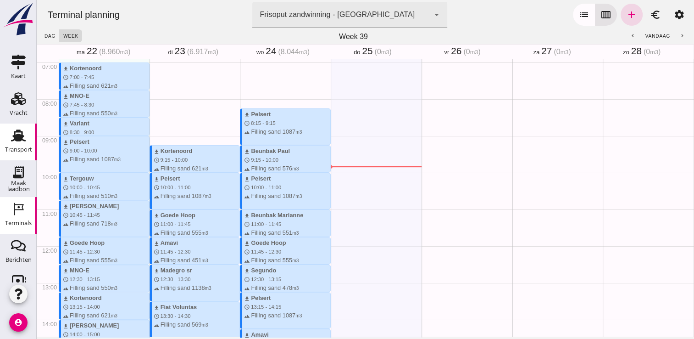
click at [15, 134] on use at bounding box center [18, 136] width 15 height 12
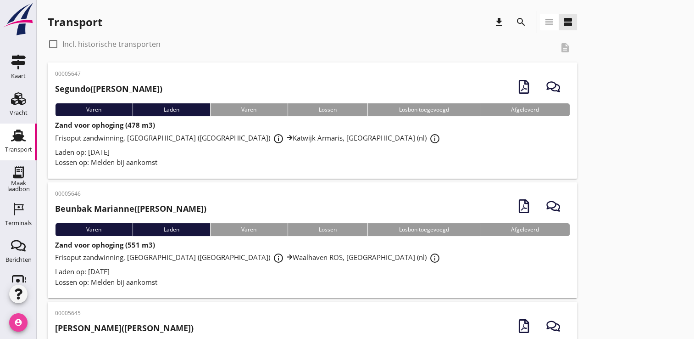
click at [17, 328] on icon "account_circle" at bounding box center [18, 322] width 18 height 18
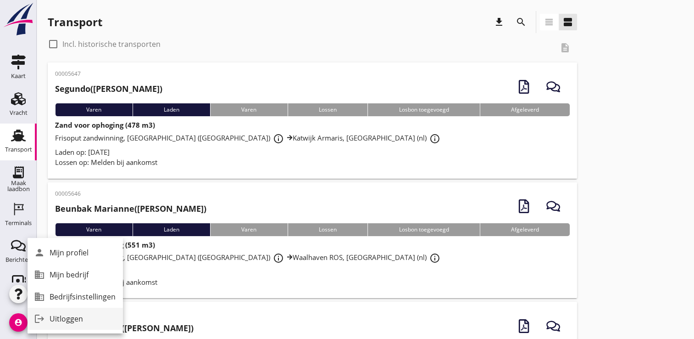
click at [46, 318] on icon "logout" at bounding box center [39, 318] width 18 height 18
